Goal: Task Accomplishment & Management: Use online tool/utility

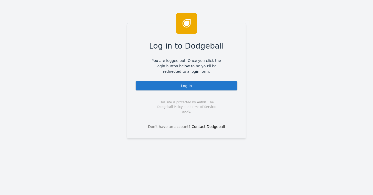
click at [181, 88] on div "Log In" at bounding box center [187, 86] width 102 height 10
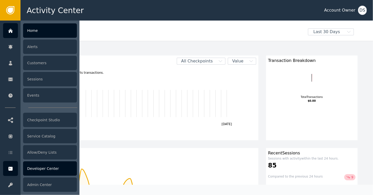
click at [39, 169] on div "Developer Center" at bounding box center [50, 168] width 54 height 14
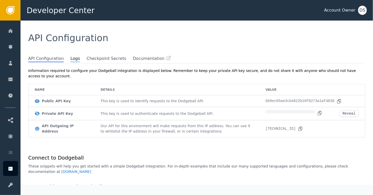
click at [71, 60] on span "Logs" at bounding box center [75, 58] width 9 height 7
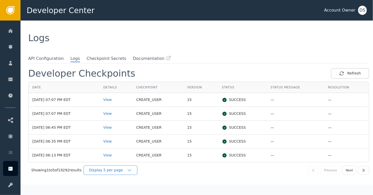
click at [129, 168] on icon "button" at bounding box center [129, 170] width 5 height 5
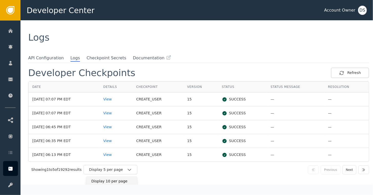
click at [110, 179] on div "Display 10 per page" at bounding box center [111, 180] width 41 height 5
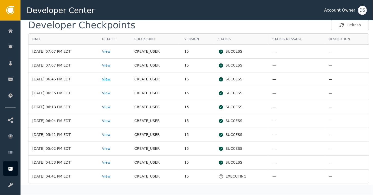
scroll to position [51, 0]
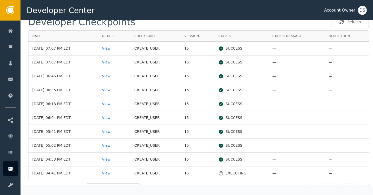
click at [111, 147] on td "View" at bounding box center [114, 146] width 32 height 14
click at [113, 146] on div "View" at bounding box center [114, 145] width 25 height 5
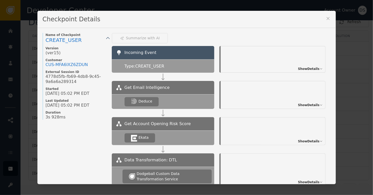
scroll to position [0, 0]
click at [329, 18] on icon at bounding box center [328, 18] width 5 height 5
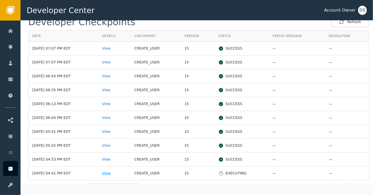
click at [114, 173] on div "View" at bounding box center [114, 172] width 25 height 5
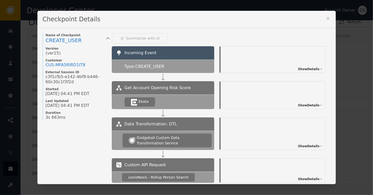
click at [327, 18] on icon at bounding box center [328, 18] width 5 height 5
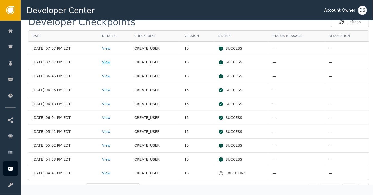
click at [112, 60] on div "View" at bounding box center [114, 62] width 25 height 5
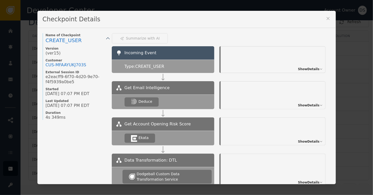
click at [327, 18] on icon at bounding box center [328, 18] width 5 height 5
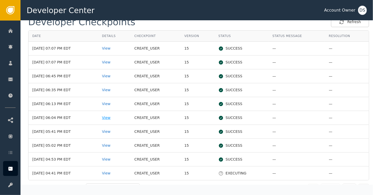
click at [111, 118] on div "View" at bounding box center [114, 117] width 25 height 5
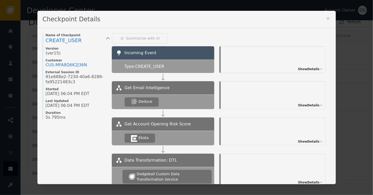
click at [327, 17] on icon at bounding box center [328, 18] width 5 height 5
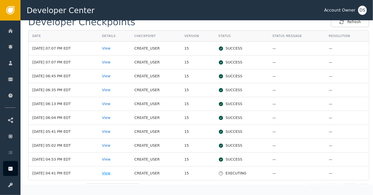
click at [114, 172] on div "View" at bounding box center [114, 172] width 25 height 5
